Goal: Information Seeking & Learning: Learn about a topic

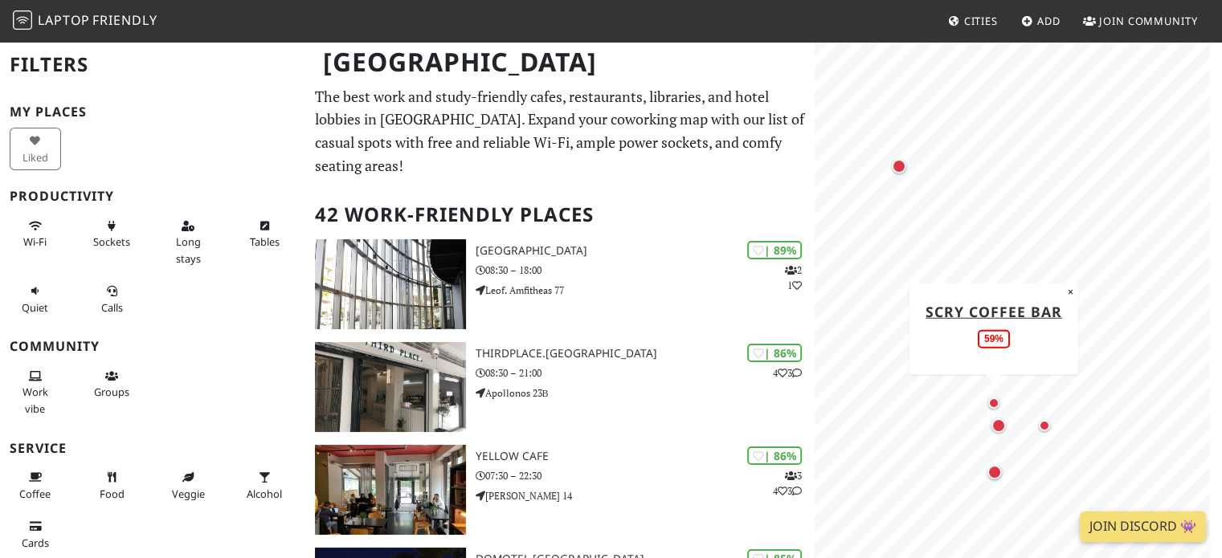
click at [992, 401] on div "Map marker" at bounding box center [993, 403] width 11 height 11
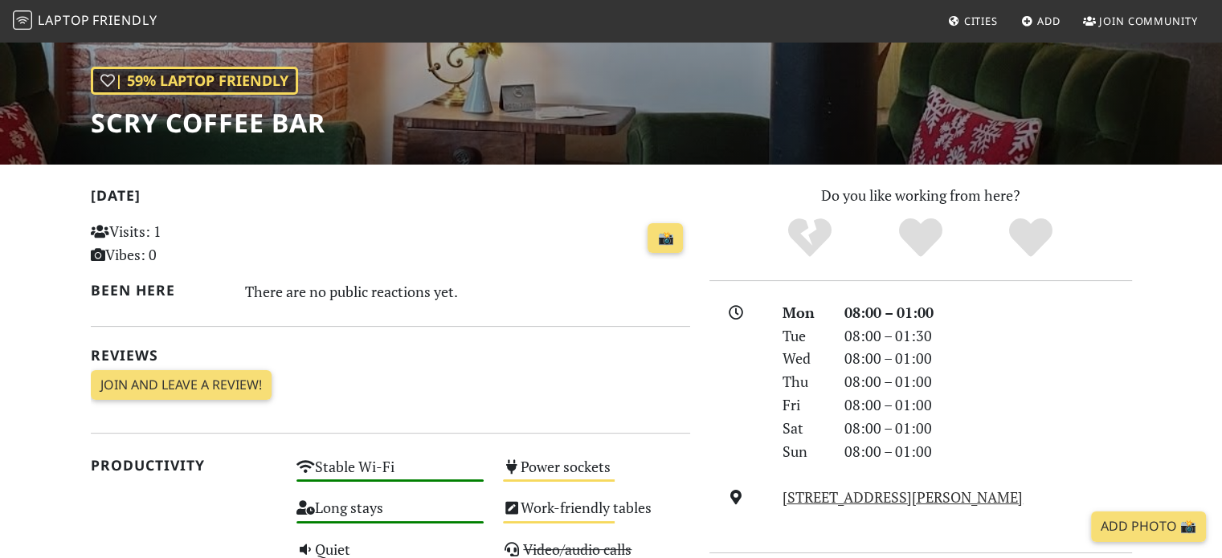
scroll to position [161, 0]
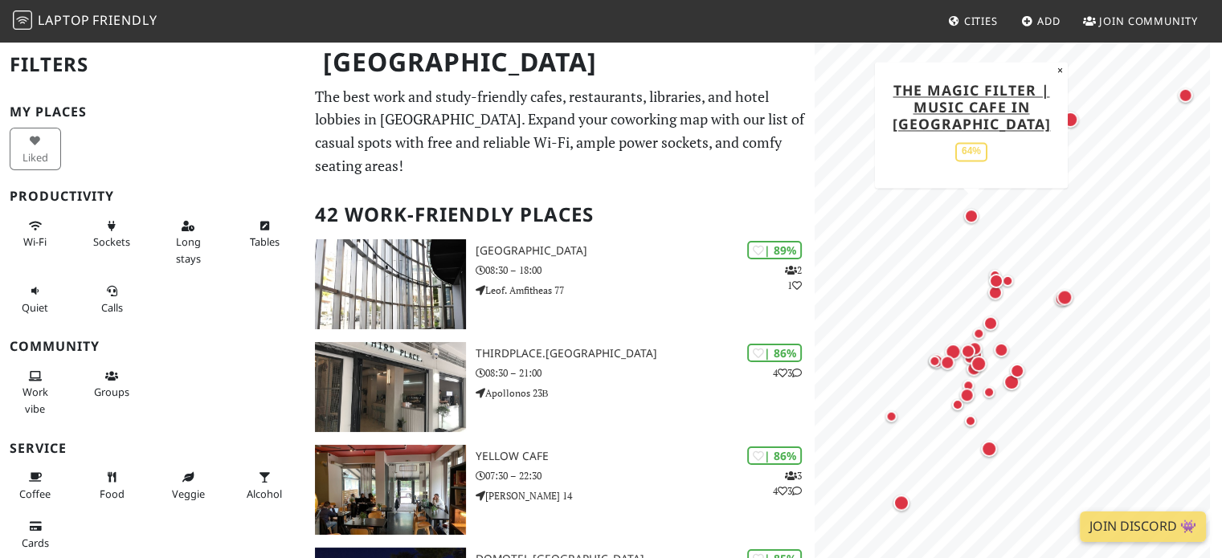
drag, startPoint x: 971, startPoint y: 215, endPoint x: 969, endPoint y: 235, distance: 21.0
click at [969, 223] on div "Map marker" at bounding box center [971, 216] width 14 height 14
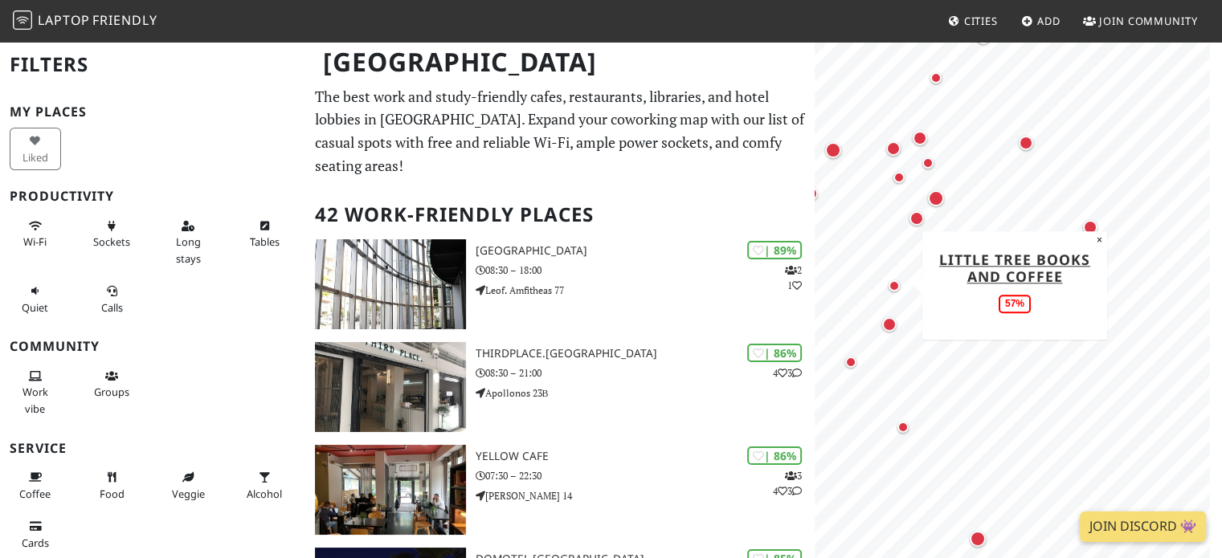
click at [899, 282] on div "Map marker" at bounding box center [894, 285] width 19 height 19
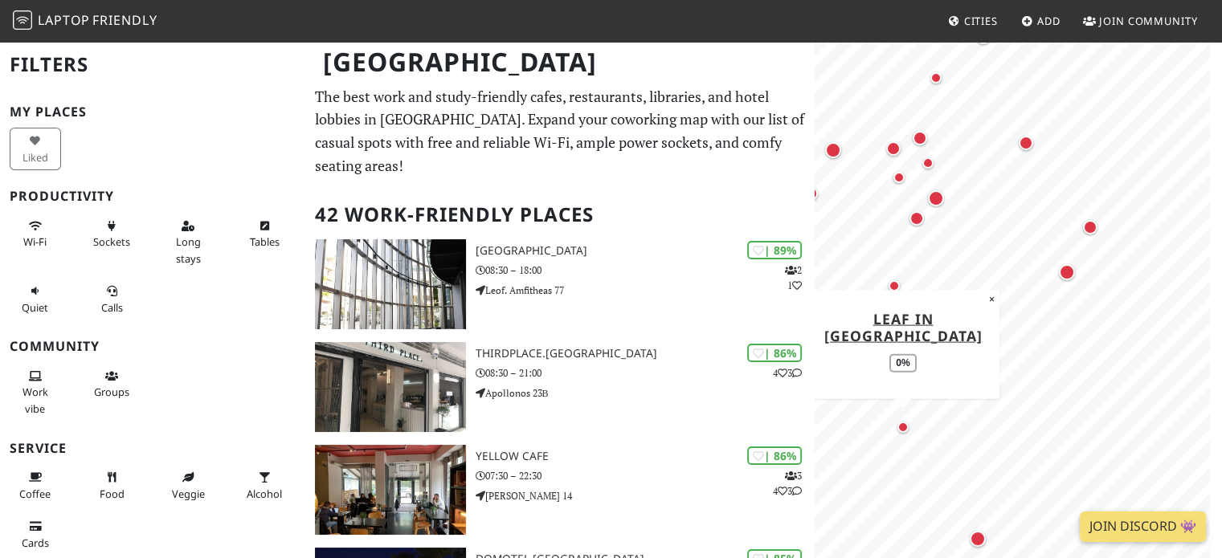
click at [906, 430] on div "Map marker" at bounding box center [902, 427] width 11 height 11
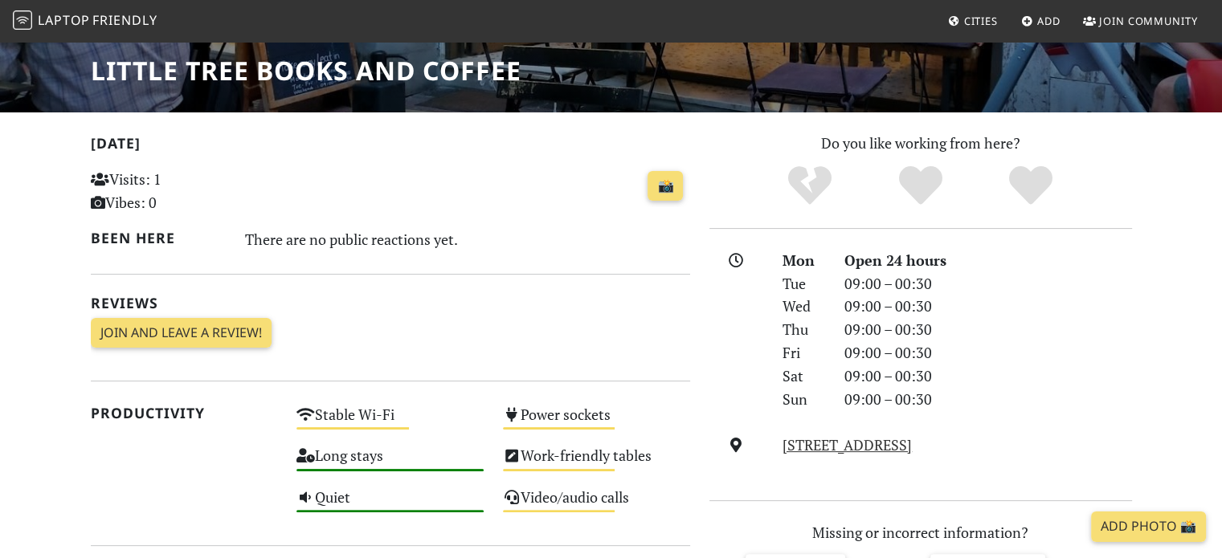
scroll to position [257, 0]
